Goal: Task Accomplishment & Management: Manage account settings

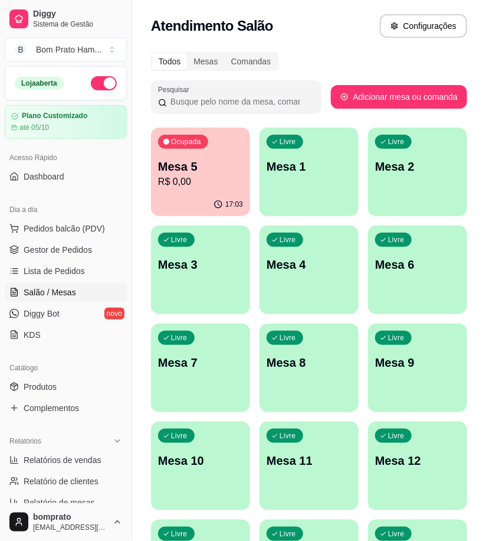
click at [181, 187] on p "R$ 0,00" at bounding box center [200, 182] width 85 height 14
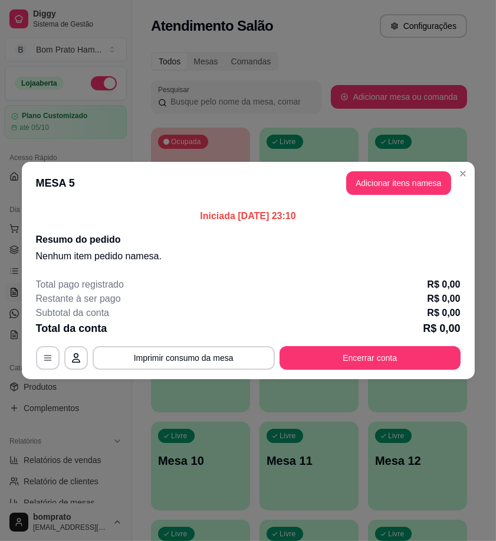
click at [406, 344] on div "Total pago registrado R$ 0,00 Restante à ser pago R$ 0,00 Subtotal da conta R$ …" at bounding box center [248, 323] width 425 height 92
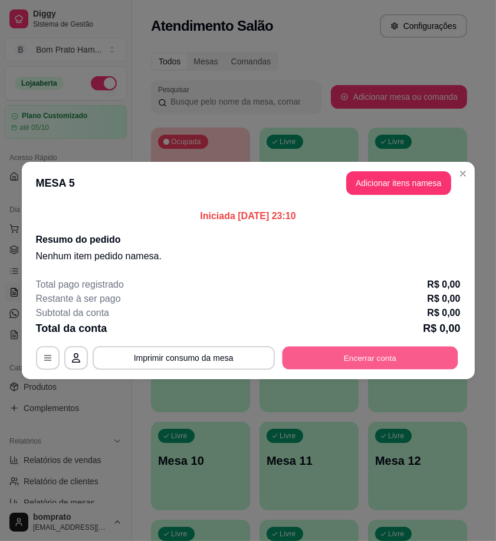
click at [406, 355] on button "Encerrar conta" at bounding box center [370, 357] width 176 height 23
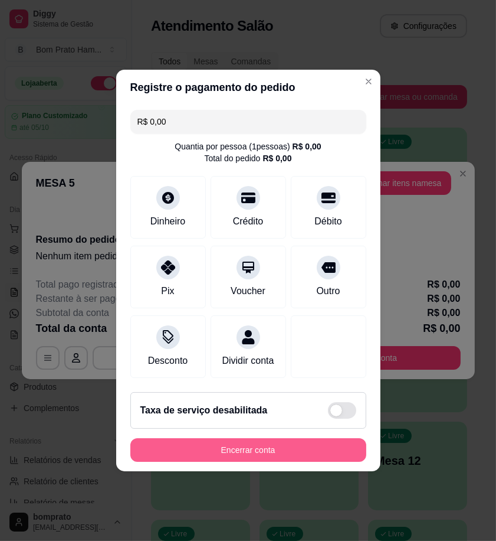
click at [276, 452] on button "Encerrar conta" at bounding box center [248, 450] width 236 height 24
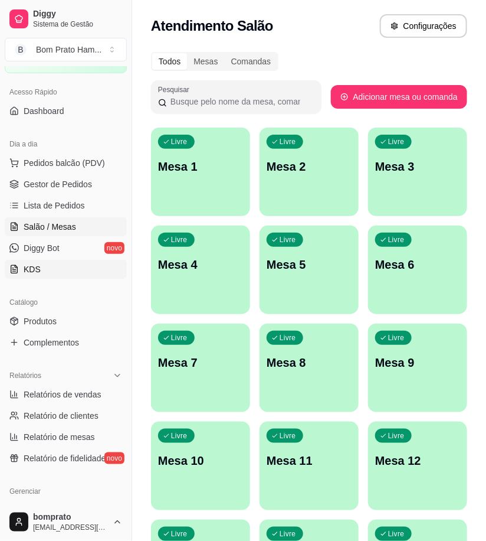
scroll to position [131, 0]
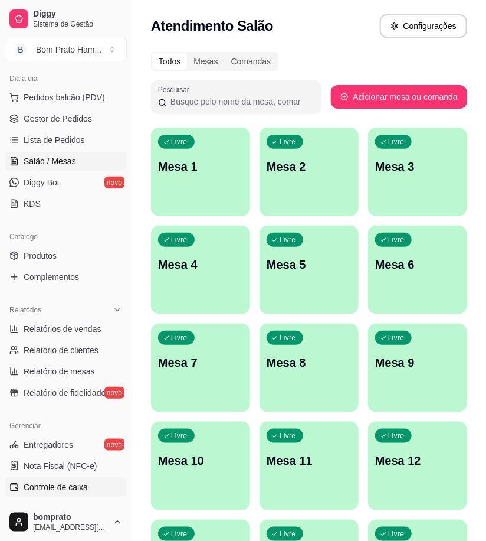
click at [102, 488] on link "Controle de caixa" at bounding box center [66, 487] width 122 height 19
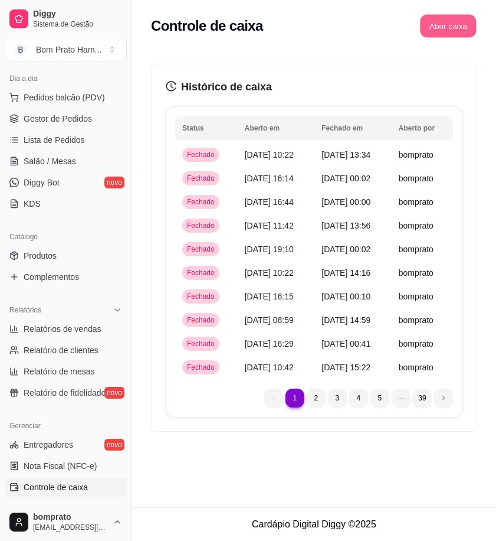
click at [468, 18] on button "Abrir caixa" at bounding box center [448, 26] width 56 height 23
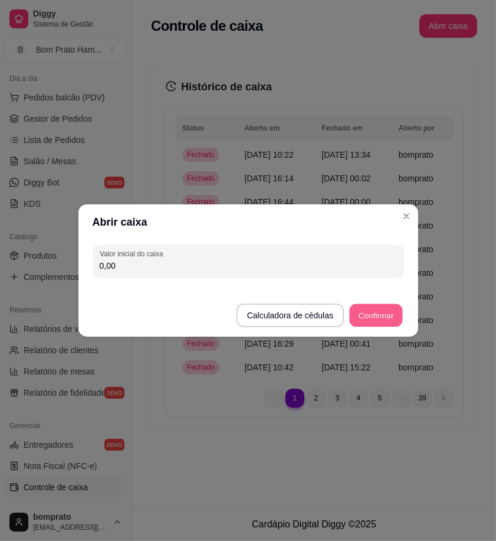
click at [388, 311] on button "Confirmar" at bounding box center [376, 315] width 54 height 23
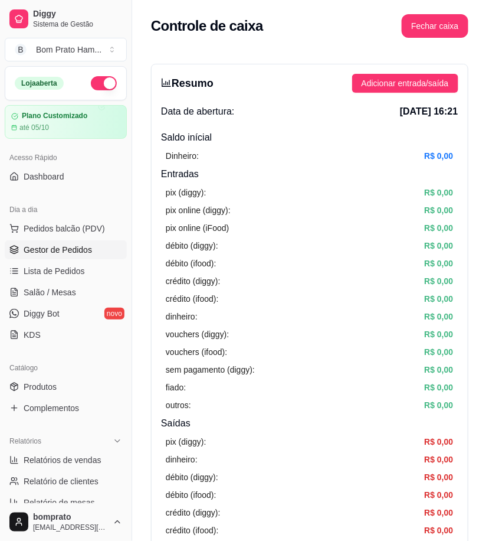
click at [92, 257] on link "Gestor de Pedidos" at bounding box center [66, 249] width 122 height 19
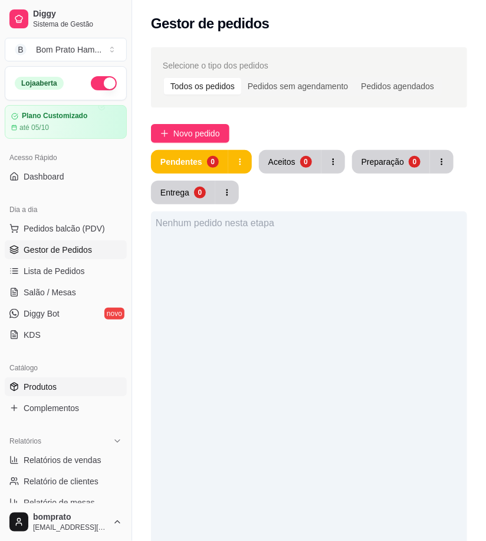
drag, startPoint x: 56, startPoint y: 385, endPoint x: 96, endPoint y: 381, distance: 39.8
click at [57, 385] on link "Produtos" at bounding box center [66, 386] width 122 height 19
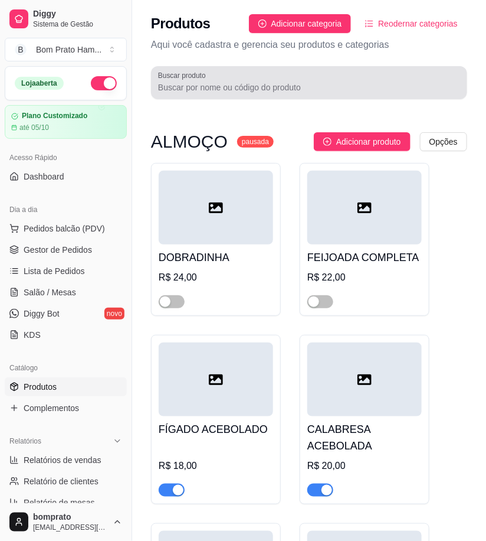
click at [233, 87] on input "Buscar produto" at bounding box center [309, 87] width 302 height 12
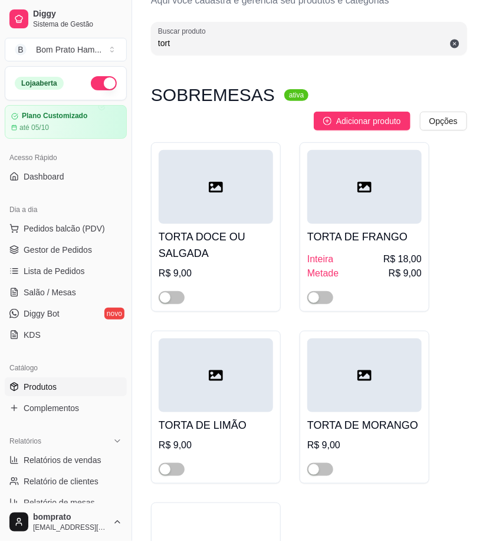
scroll to position [66, 0]
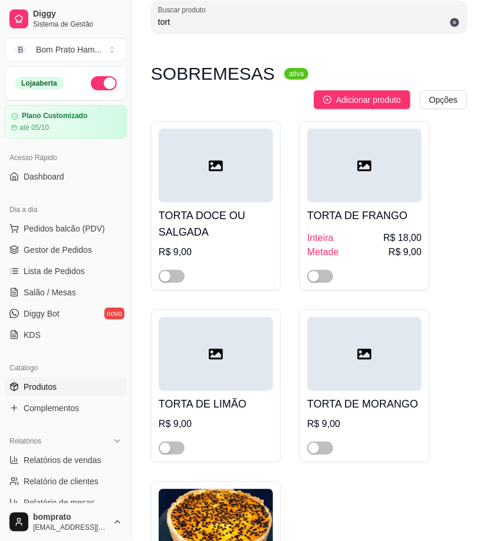
type input "tort"
click at [411, 202] on div "TORTA DE FRANGO Inteira R$ 18,00 Metade R$ 9,00" at bounding box center [365, 242] width 115 height 80
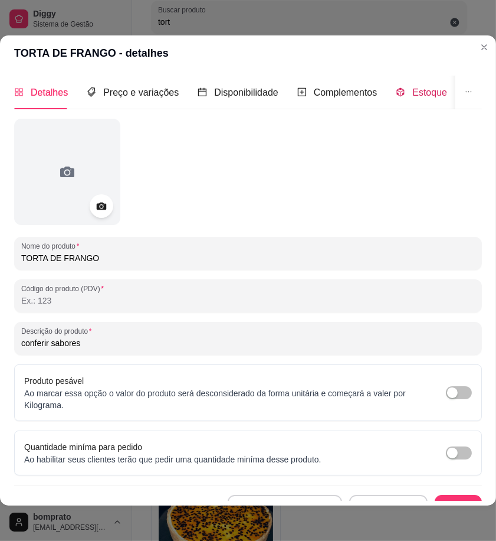
click at [422, 97] on span "Estoque" at bounding box center [430, 92] width 35 height 10
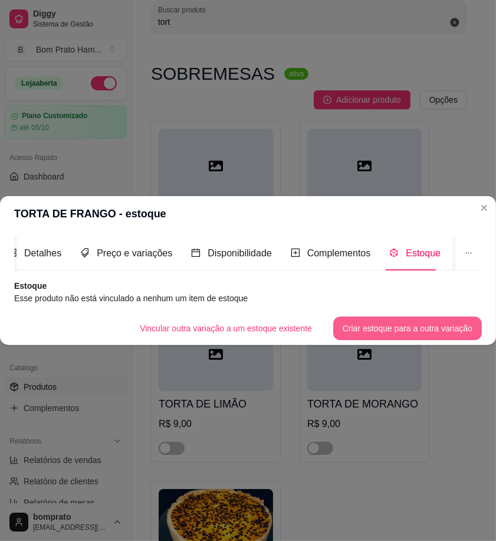
click at [417, 322] on button "Criar estoque para a outra variação" at bounding box center [408, 328] width 149 height 24
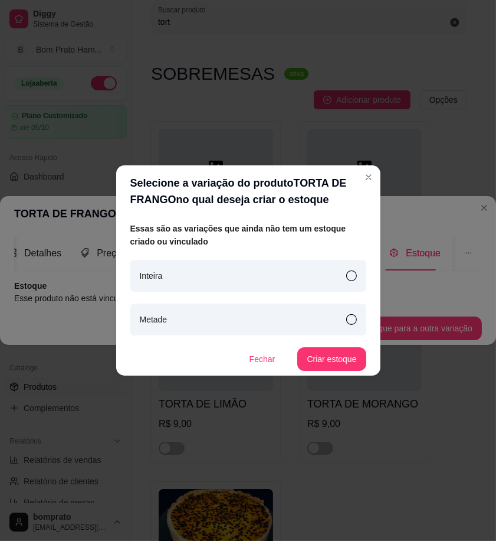
click at [351, 279] on icon at bounding box center [351, 275] width 11 height 11
click at [346, 322] on icon at bounding box center [351, 319] width 11 height 11
click at [355, 257] on div "Essas são as variações que ainda não tem um estoque criado ou vinculado Inteira…" at bounding box center [248, 296] width 236 height 149
click at [350, 274] on icon at bounding box center [351, 275] width 11 height 11
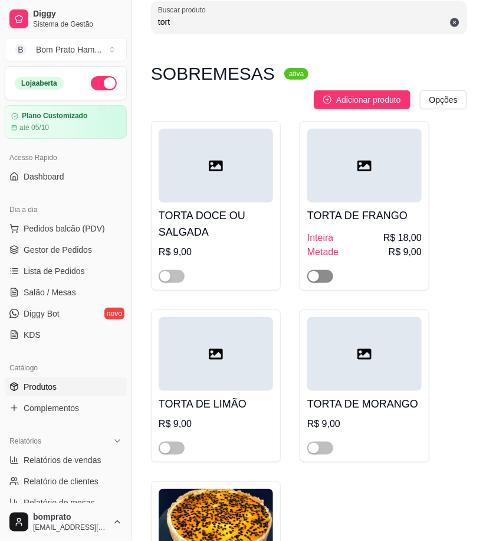
click at [326, 270] on span "button" at bounding box center [321, 276] width 26 height 13
click at [86, 251] on span "Gestor de Pedidos" at bounding box center [58, 250] width 68 height 12
